Goal: Check status: Check status

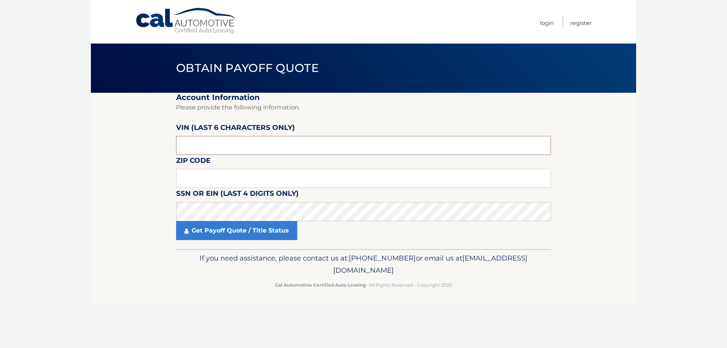
click at [240, 147] on input "text" at bounding box center [363, 145] width 375 height 19
type input "618694"
type input "08270"
click at [221, 226] on link "Get Payoff Quote / Title Status" at bounding box center [236, 230] width 121 height 19
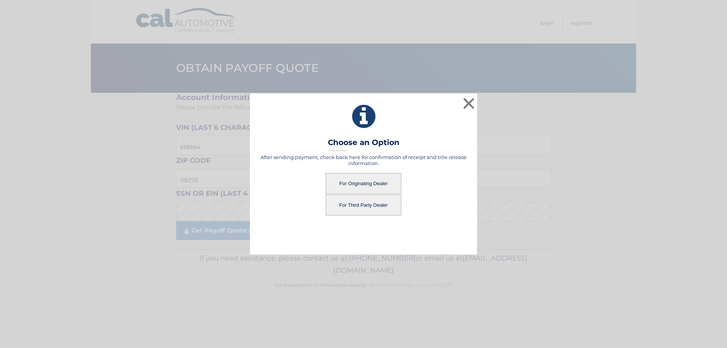
click at [356, 182] on button "For Originating Dealer" at bounding box center [364, 183] width 76 height 21
click at [355, 182] on button "For Originating Dealer" at bounding box center [364, 183] width 76 height 21
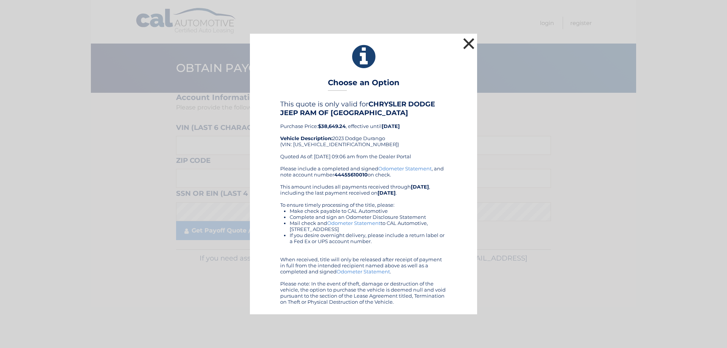
click at [469, 40] on button "×" at bounding box center [468, 43] width 15 height 15
